Goal: Task Accomplishment & Management: Manage account settings

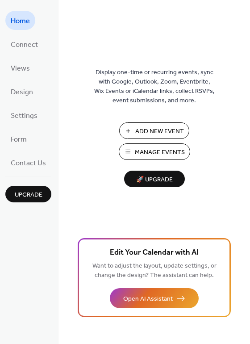
click at [137, 132] on span "Add New Event" at bounding box center [159, 131] width 49 height 9
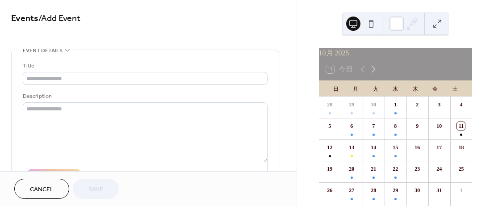
click at [375, 73] on icon at bounding box center [373, 69] width 11 height 11
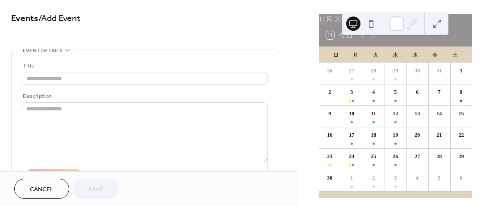
scroll to position [36, 0]
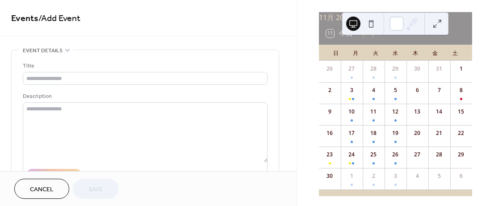
click at [450, 123] on div "15" at bounding box center [461, 114] width 22 height 21
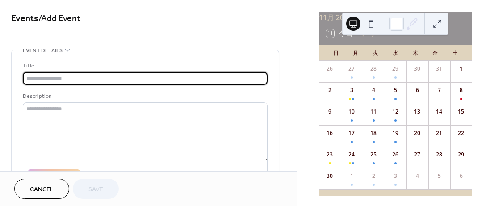
click at [43, 82] on input "text" at bounding box center [145, 78] width 245 height 13
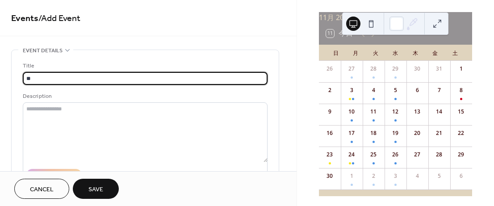
type input "*"
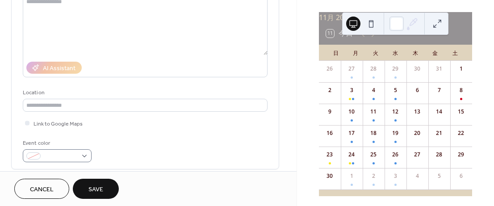
type input "*****"
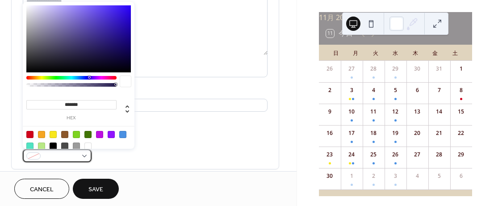
click at [84, 153] on div at bounding box center [57, 155] width 69 height 13
click at [27, 133] on div at bounding box center [29, 134] width 7 height 7
type input "*******"
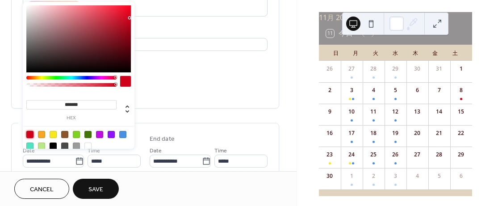
scroll to position [179, 0]
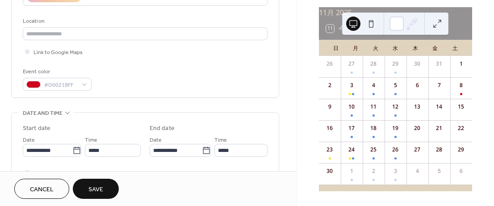
scroll to position [46, 0]
click at [195, 106] on div "**********" at bounding box center [145, 140] width 268 height 538
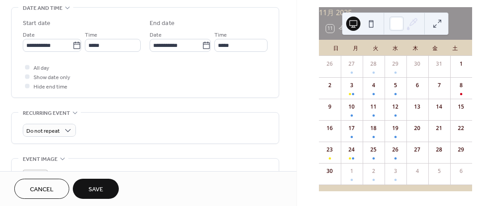
scroll to position [286, 0]
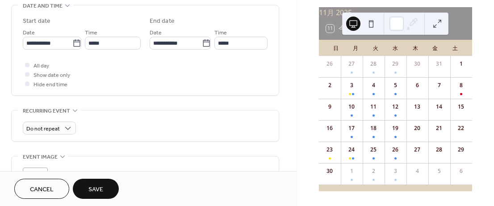
click at [49, 66] on div "All day Show date only Hide end time" at bounding box center [145, 74] width 245 height 28
click at [34, 65] on span "All day" at bounding box center [41, 65] width 16 height 9
click at [89, 188] on span "Save" at bounding box center [95, 189] width 15 height 9
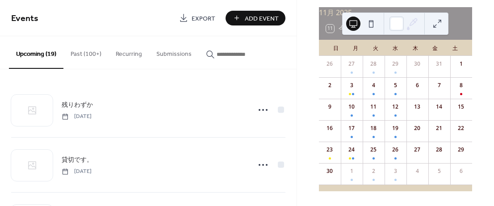
click at [452, 31] on div "11 今日" at bounding box center [395, 28] width 153 height 21
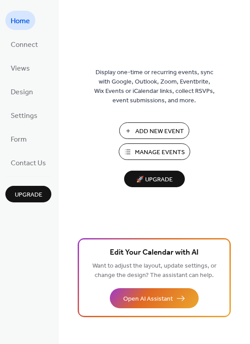
click at [151, 132] on span "Add New Event" at bounding box center [159, 131] width 49 height 9
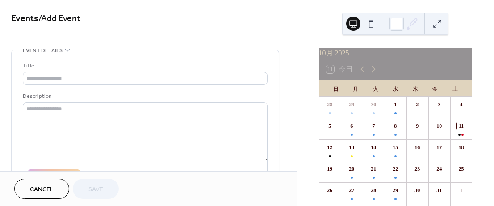
click at [29, 17] on link "Events" at bounding box center [24, 18] width 27 height 17
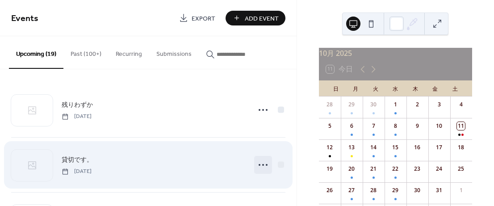
click at [259, 165] on icon at bounding box center [263, 165] width 14 height 14
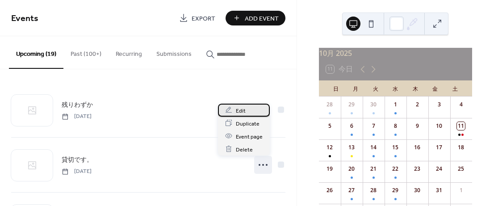
click at [242, 113] on span "Edit" at bounding box center [241, 110] width 10 height 9
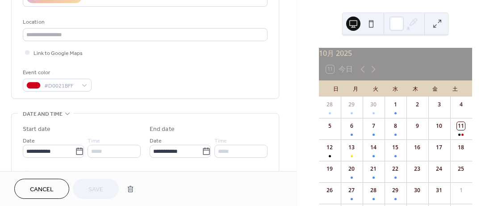
scroll to position [179, 0]
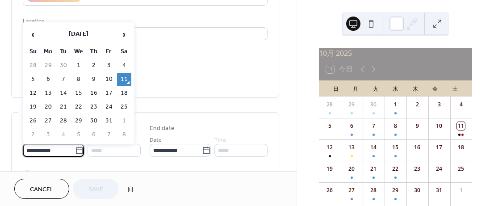
click at [64, 153] on input "**********" at bounding box center [49, 150] width 52 height 13
click at [123, 37] on span "›" at bounding box center [123, 34] width 13 height 18
click at [124, 94] on td "15" at bounding box center [124, 93] width 14 height 13
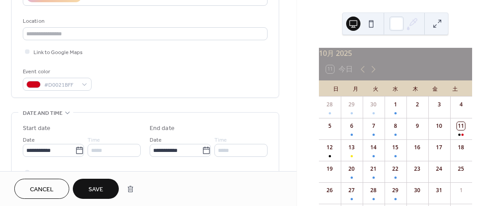
type input "**********"
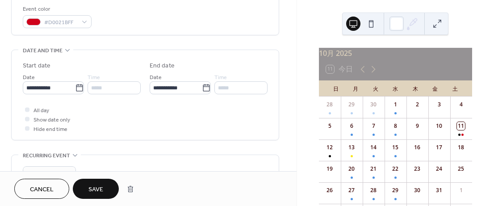
scroll to position [250, 0]
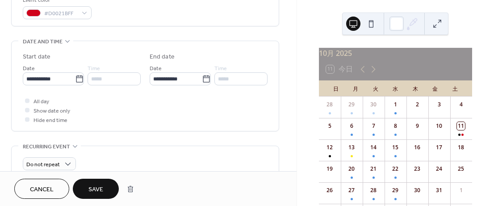
click at [103, 186] on span "Save" at bounding box center [95, 189] width 15 height 9
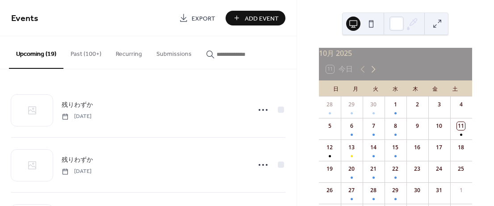
click at [374, 73] on icon at bounding box center [373, 69] width 4 height 7
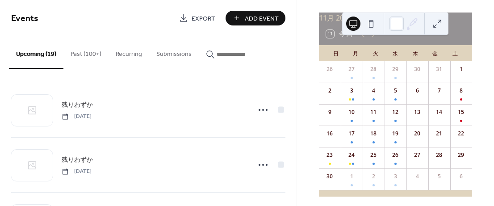
scroll to position [46, 0]
